Goal: Information Seeking & Learning: Learn about a topic

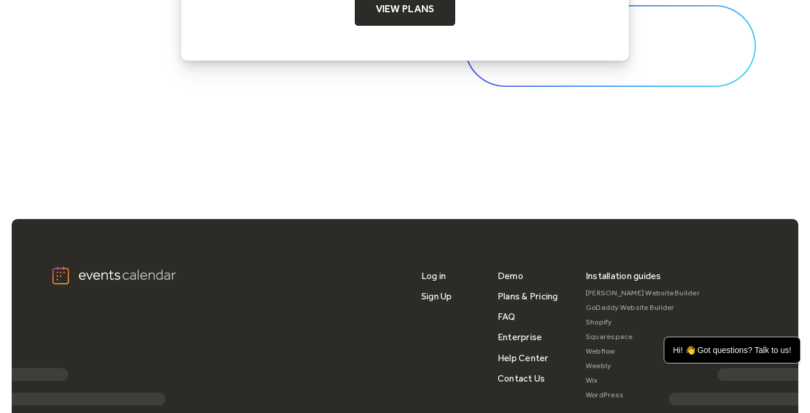
scroll to position [3517, 0]
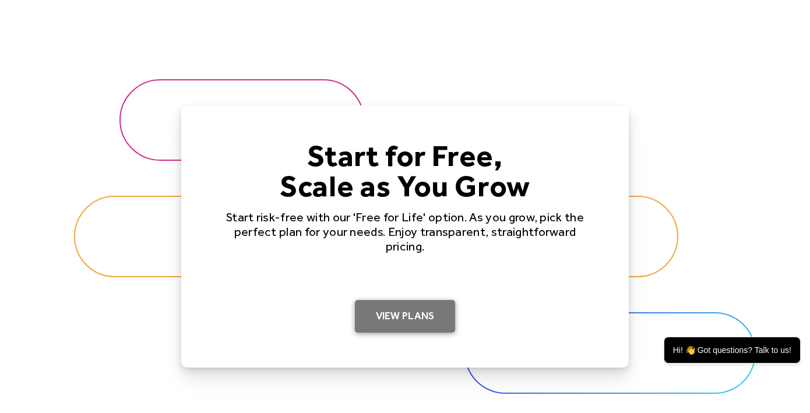
click at [409, 318] on link "View Plans" at bounding box center [405, 316] width 101 height 33
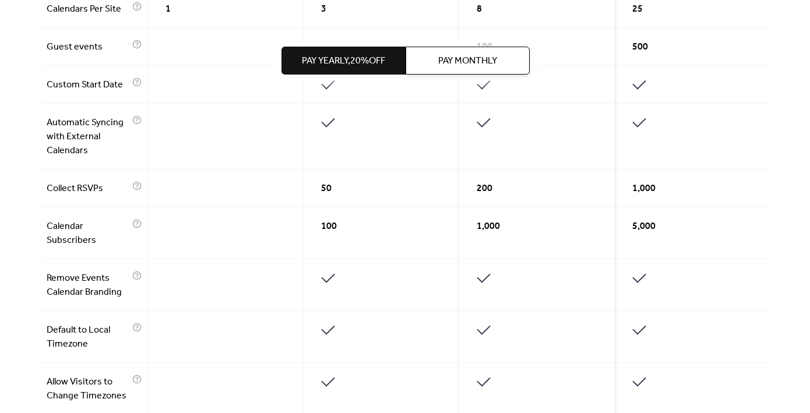
scroll to position [545, 0]
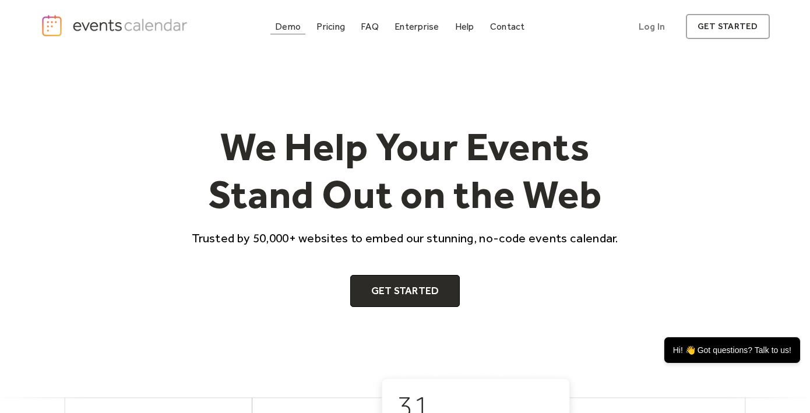
click at [291, 26] on div "Demo" at bounding box center [288, 26] width 26 height 6
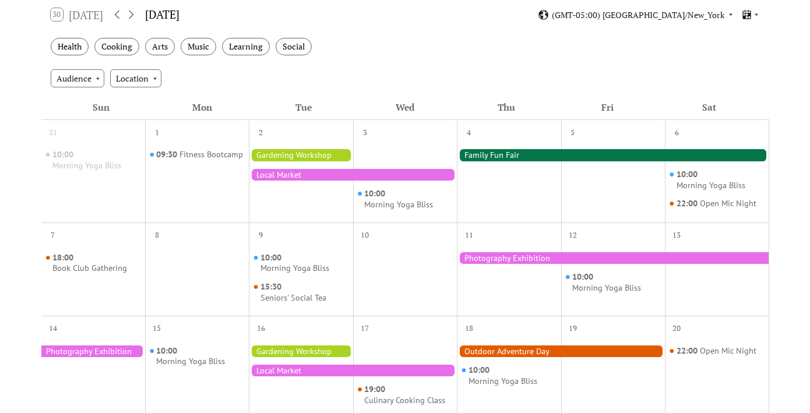
scroll to position [217, 0]
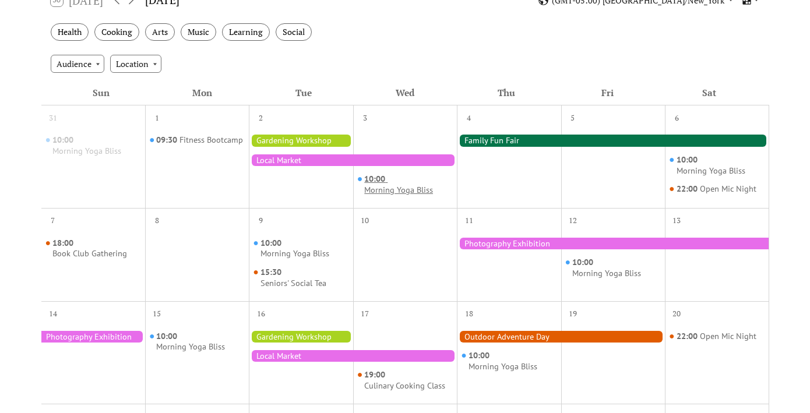
click at [375, 177] on span "10:00" at bounding box center [375, 179] width 23 height 11
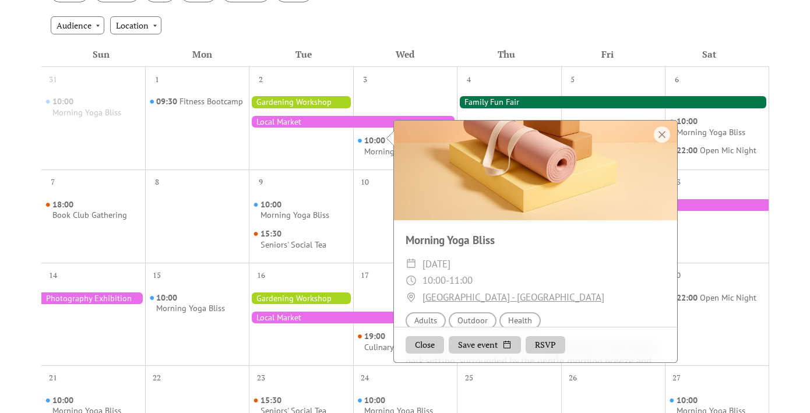
scroll to position [0, 0]
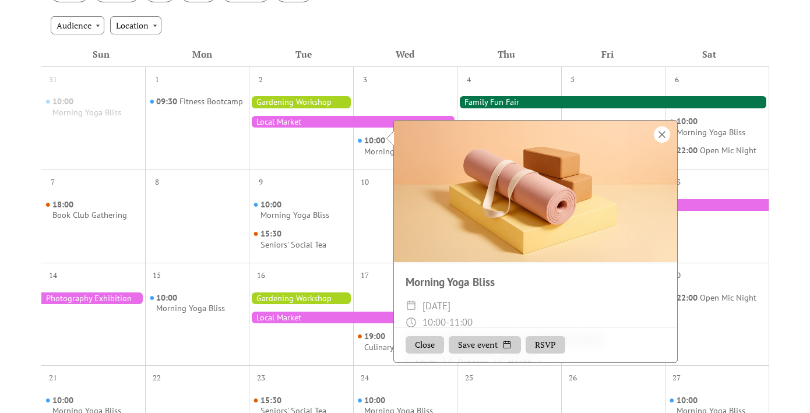
click at [658, 133] on div at bounding box center [662, 134] width 16 height 16
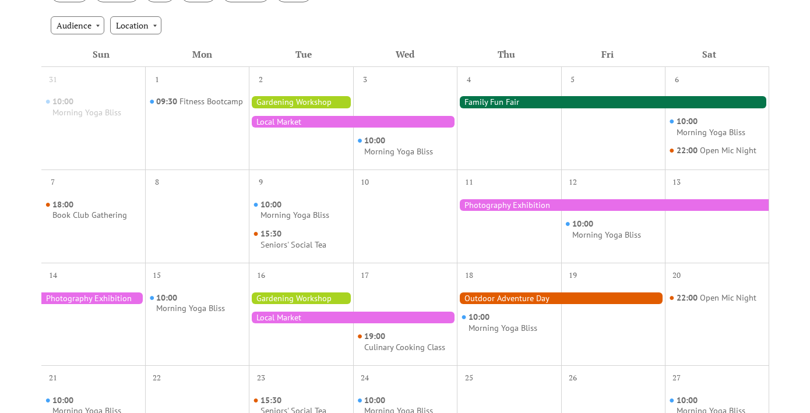
click at [579, 26] on div "Audience Location" at bounding box center [405, 24] width 728 height 31
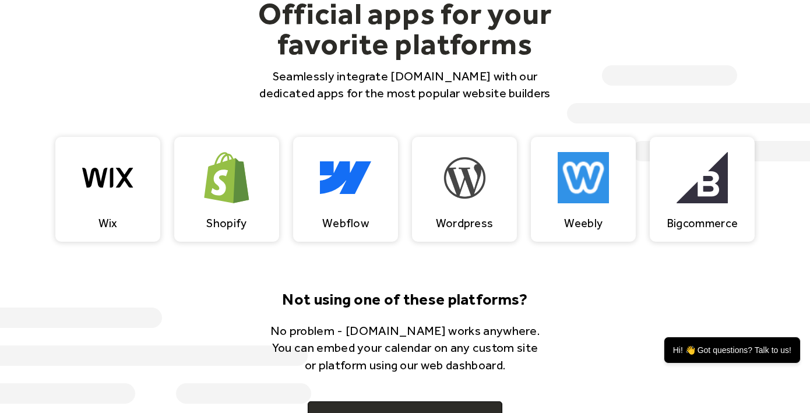
scroll to position [1059, 0]
